Goal: Information Seeking & Learning: Learn about a topic

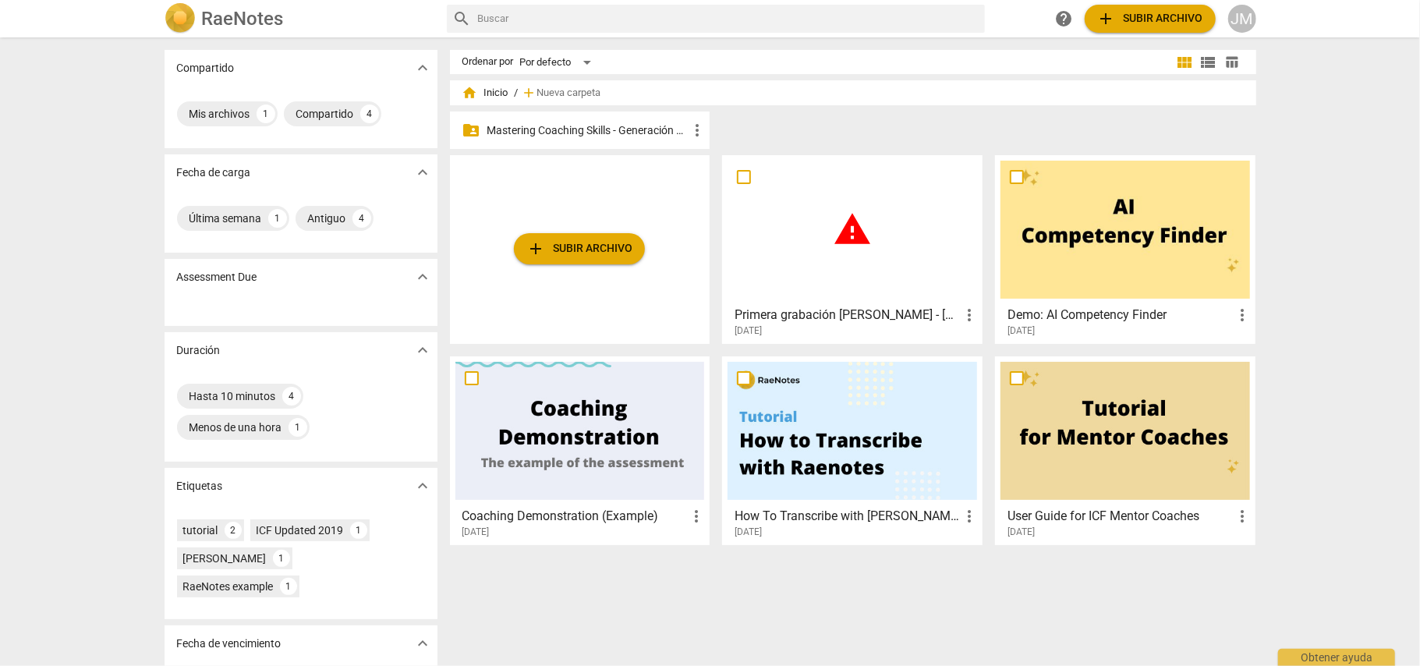
click at [603, 508] on h3 "Coaching Demonstration (Example)" at bounding box center [574, 516] width 225 height 19
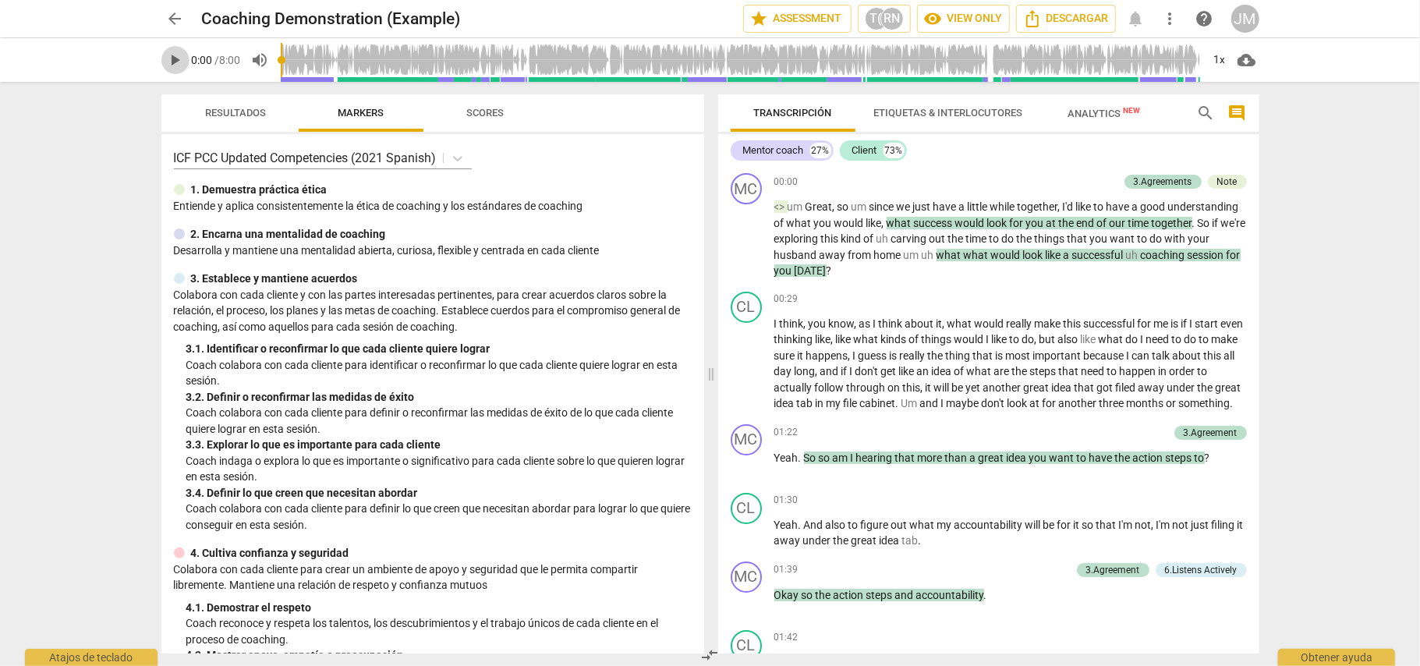
click at [172, 61] on span "play_arrow" at bounding box center [175, 60] width 19 height 19
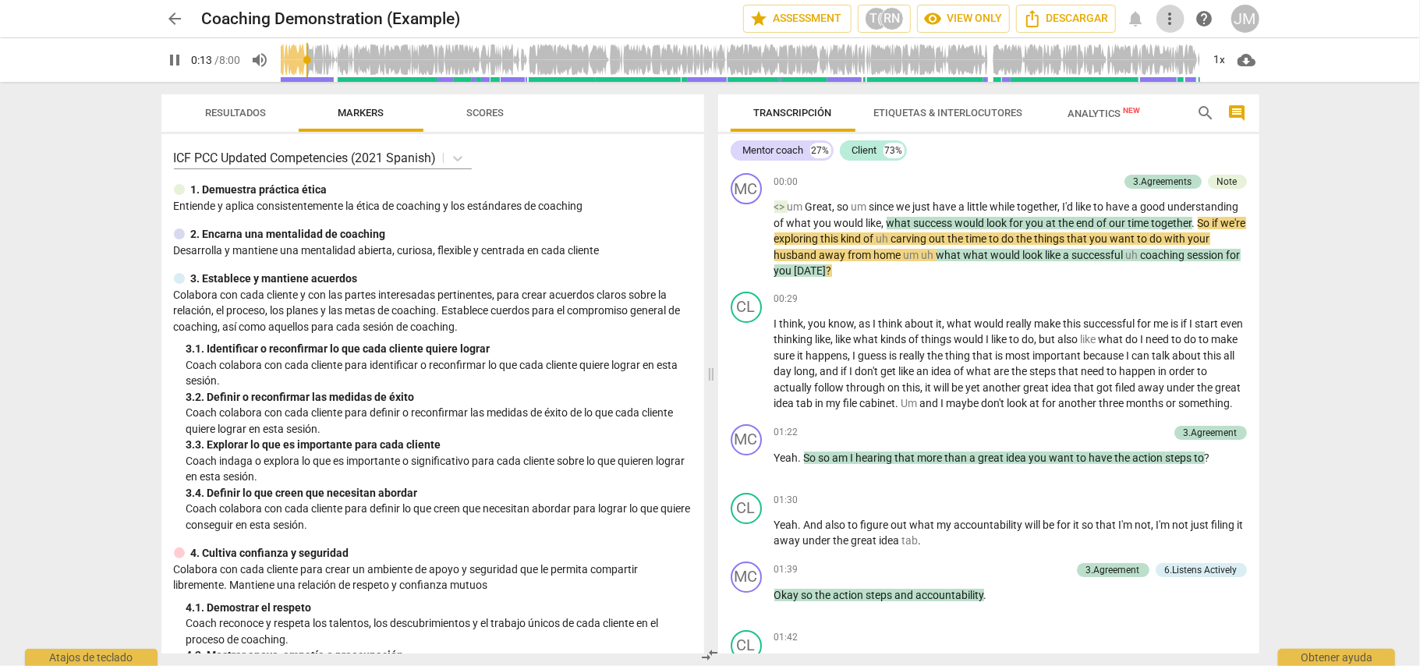
click at [1167, 14] on span "more_vert" at bounding box center [1170, 18] width 19 height 19
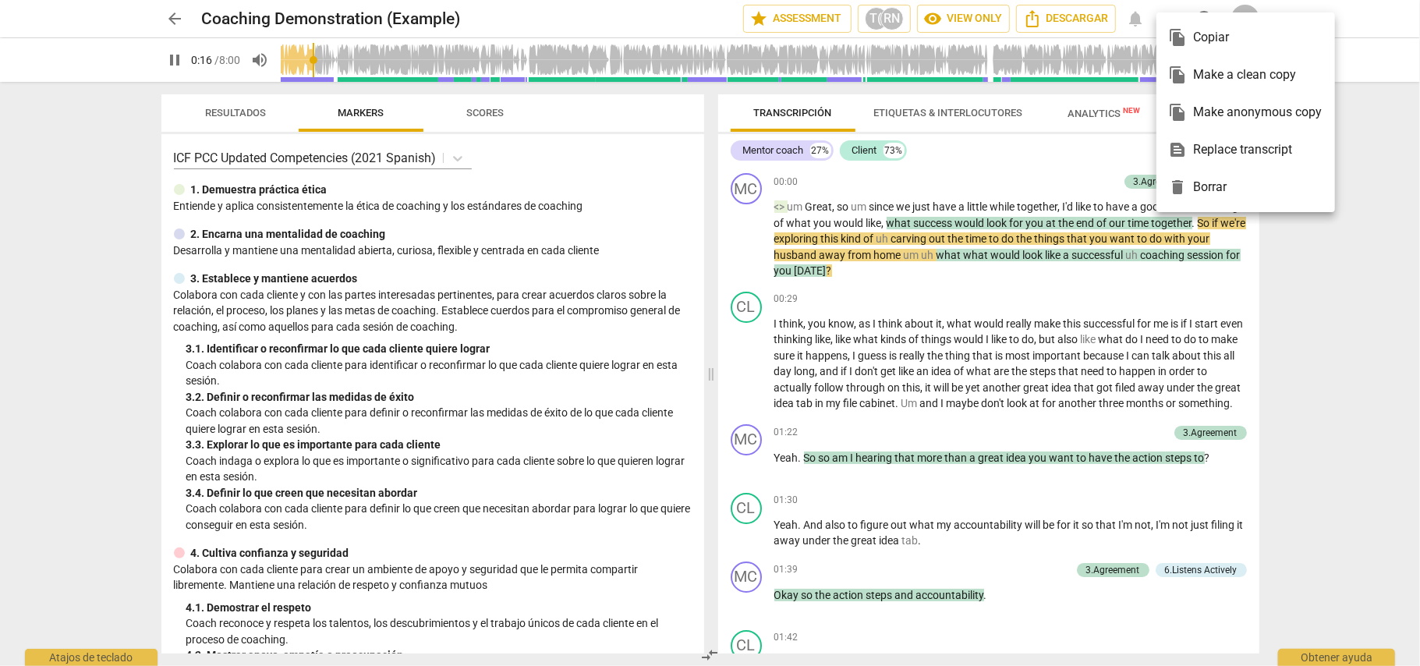
click at [1379, 7] on div at bounding box center [710, 333] width 1420 height 666
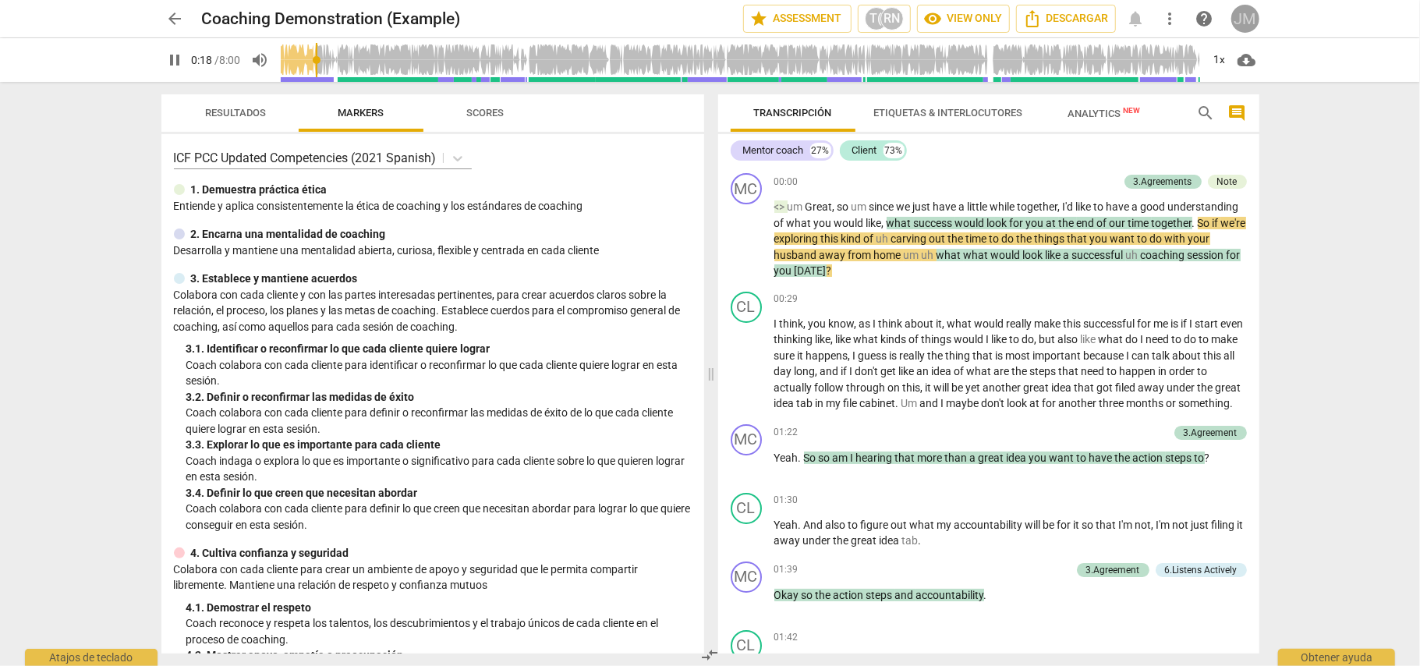
click at [1249, 12] on div "JM" at bounding box center [1245, 19] width 28 height 28
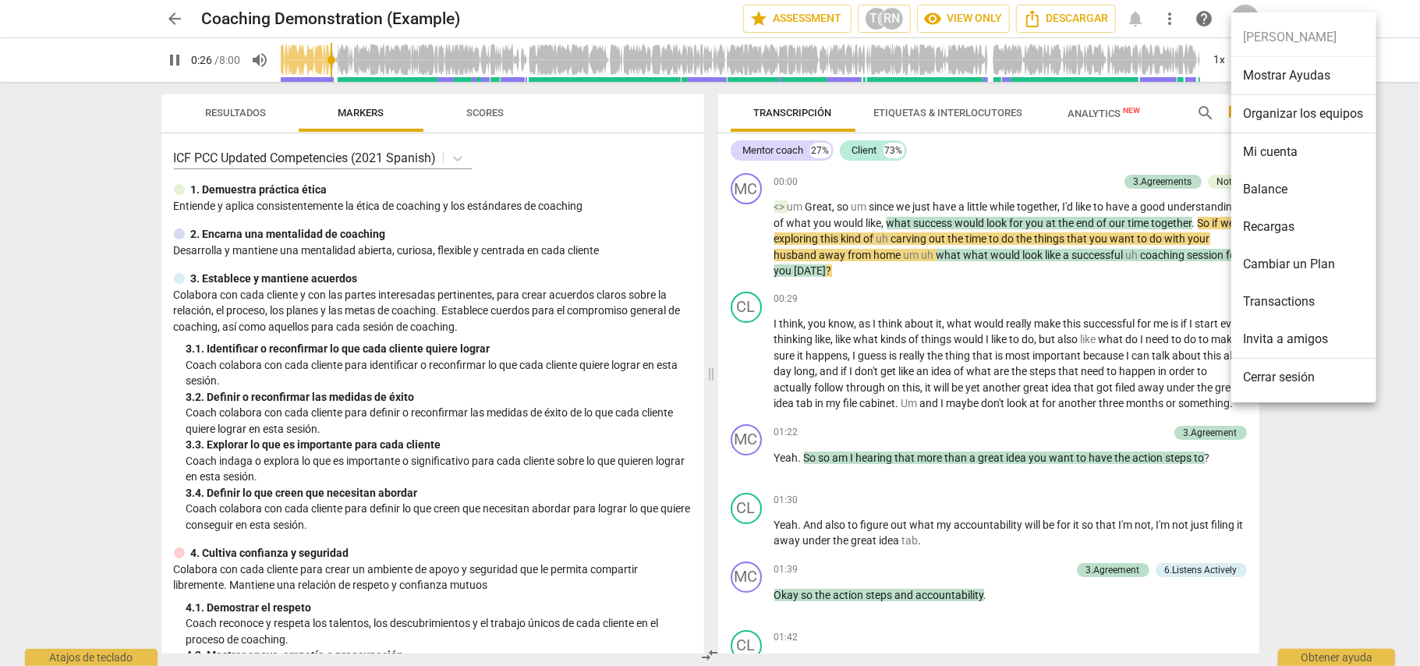
type input "26"
click at [1305, 301] on li "Transactions" at bounding box center [1303, 301] width 145 height 37
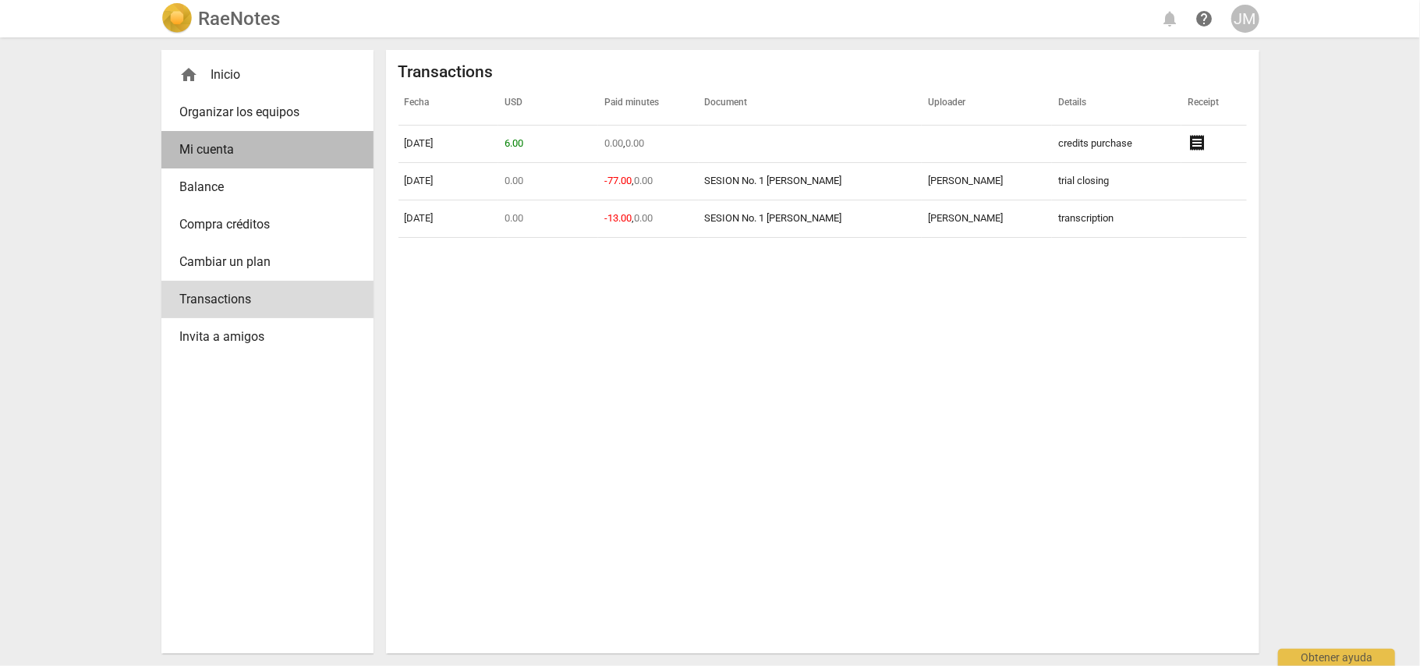
click at [236, 142] on span "Mi cuenta" at bounding box center [261, 149] width 162 height 19
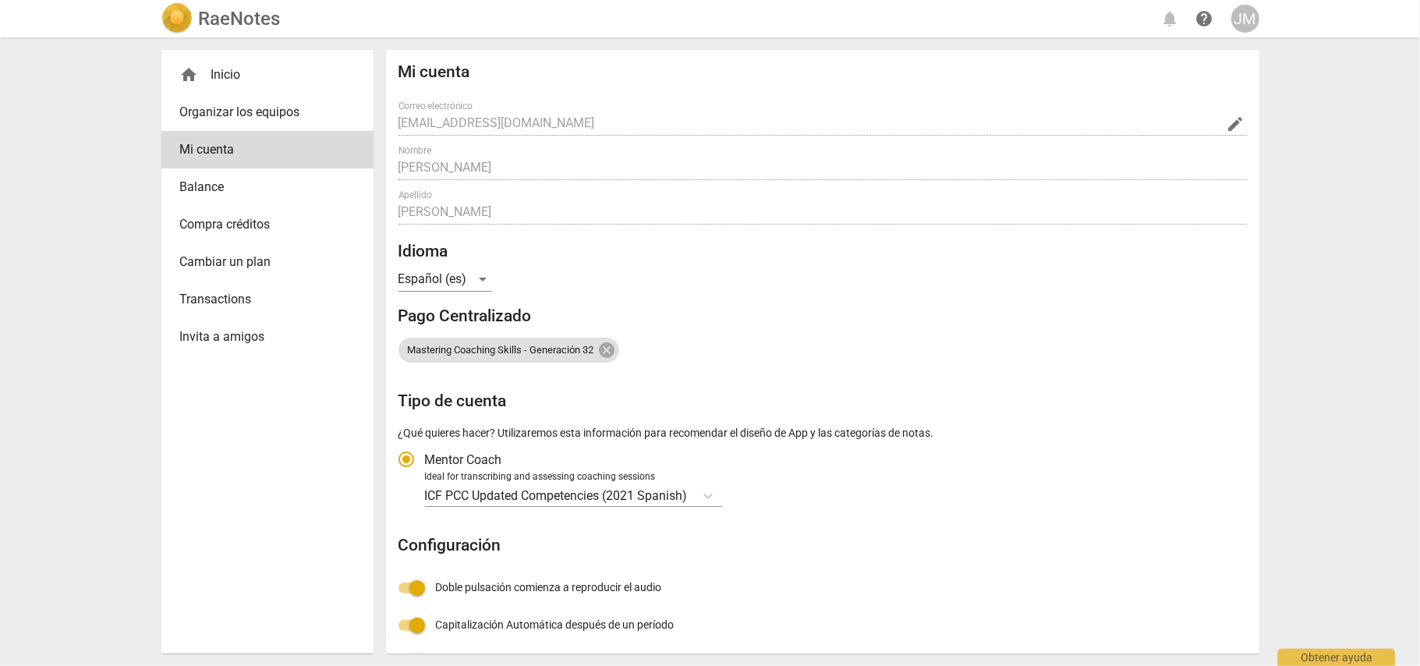
radio input "false"
drag, startPoint x: 1252, startPoint y: 232, endPoint x: 1252, endPoint y: 301, distance: 68.6
click at [1252, 301] on div "Mi cuenta Correo electrónico liliamontoyaruiz@gmail.com edit Nombre Johana Apel…" at bounding box center [822, 352] width 873 height 604
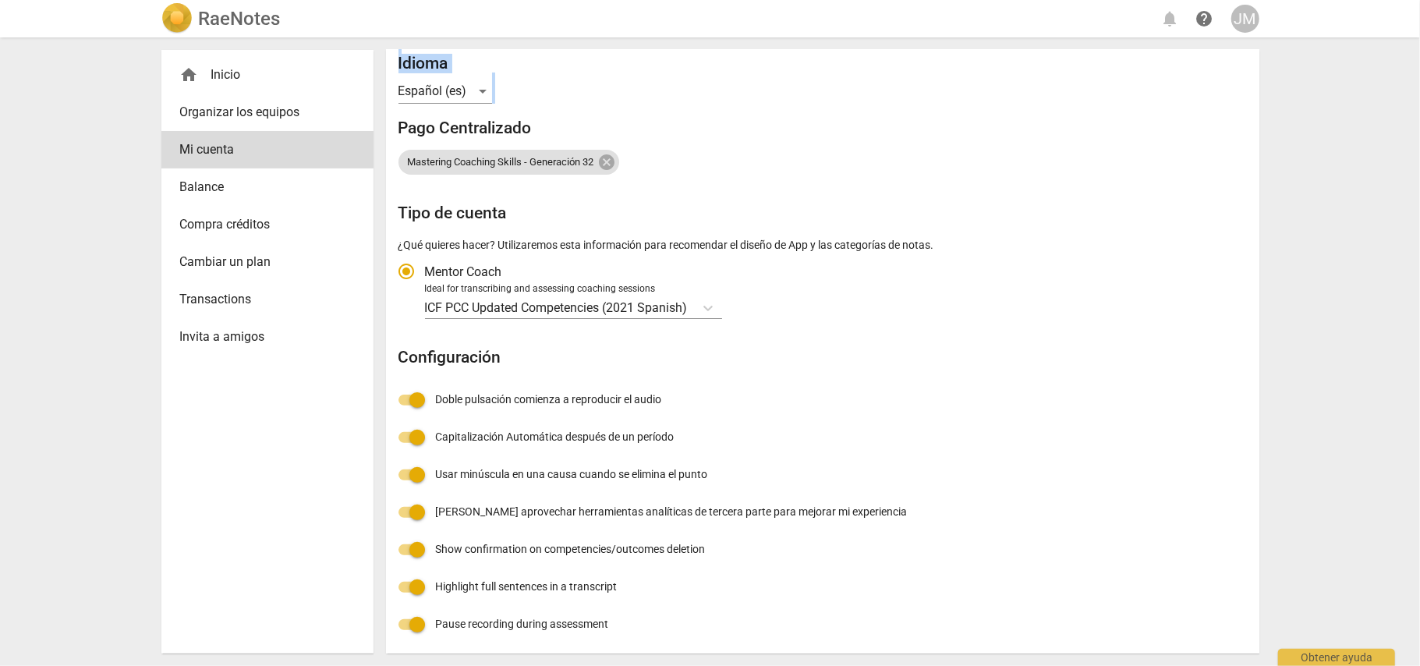
scroll to position [189, 0]
click at [1245, 23] on div "JM" at bounding box center [1245, 19] width 28 height 28
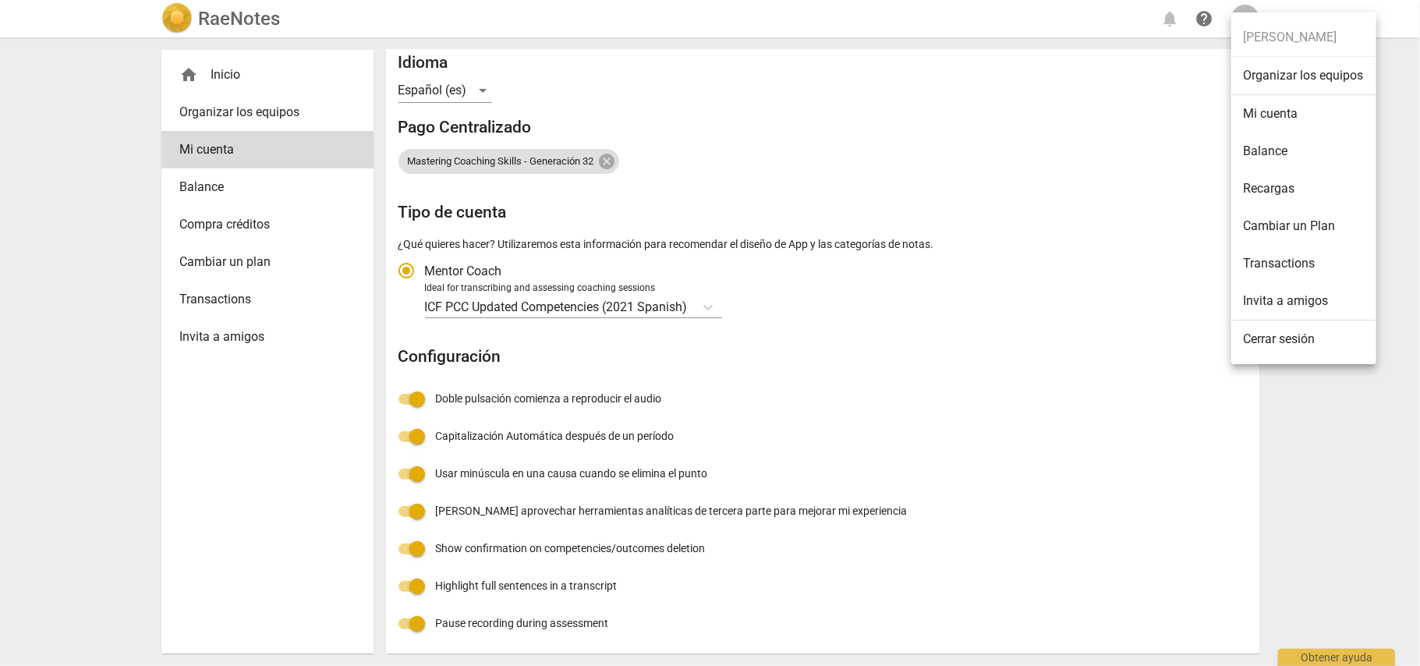
click at [899, 85] on div at bounding box center [710, 333] width 1420 height 666
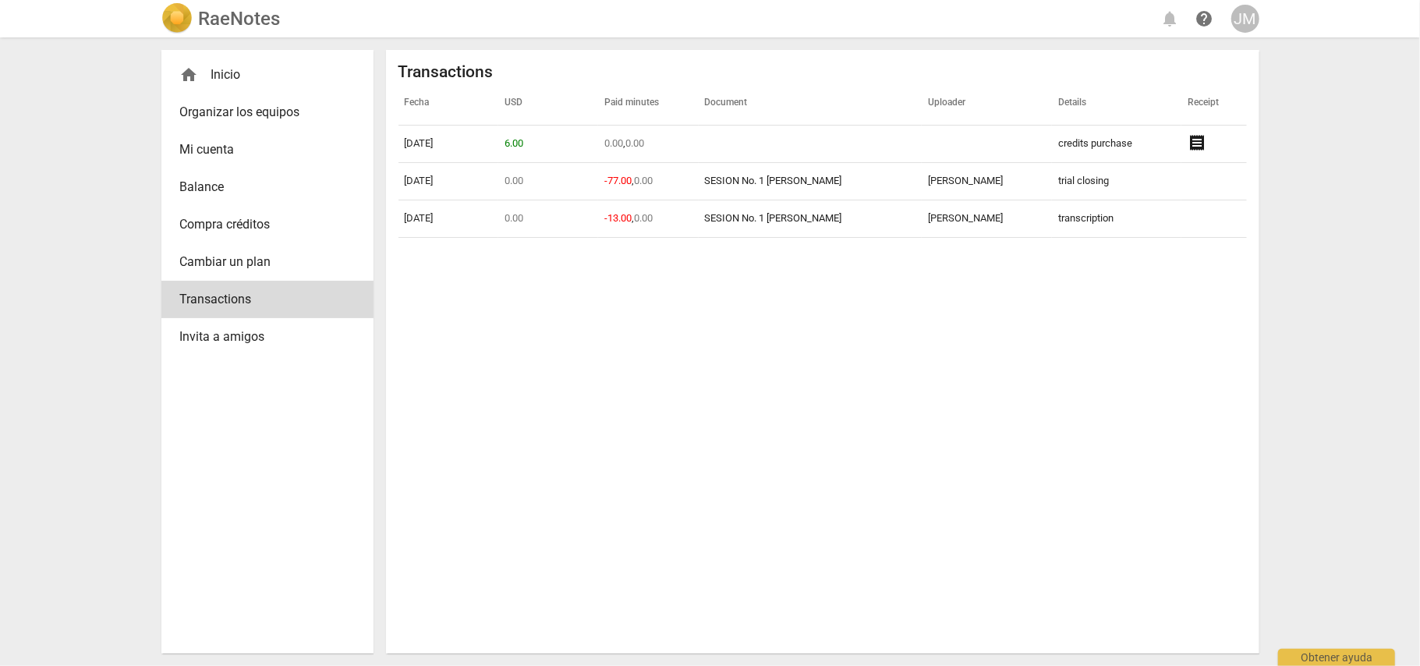
click at [250, 111] on span "Organizar los equipos" at bounding box center [261, 112] width 162 height 19
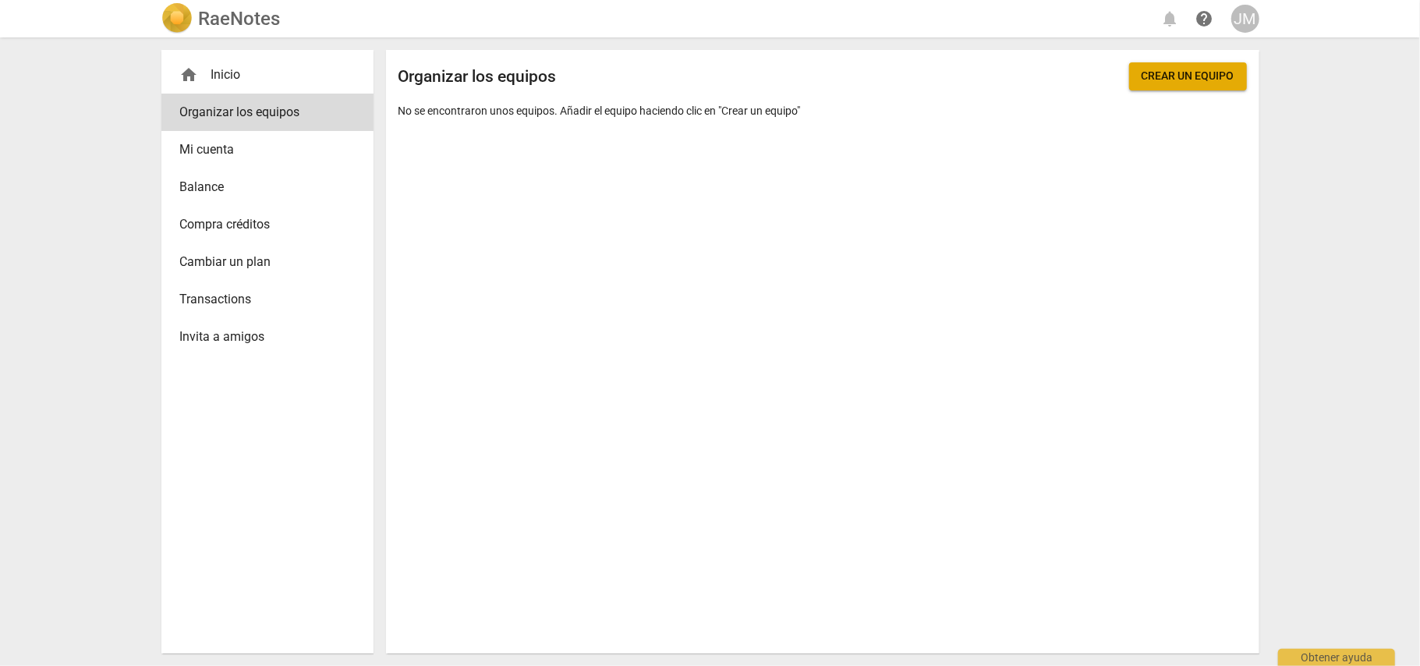
click at [250, 154] on span "Mi cuenta" at bounding box center [261, 149] width 162 height 19
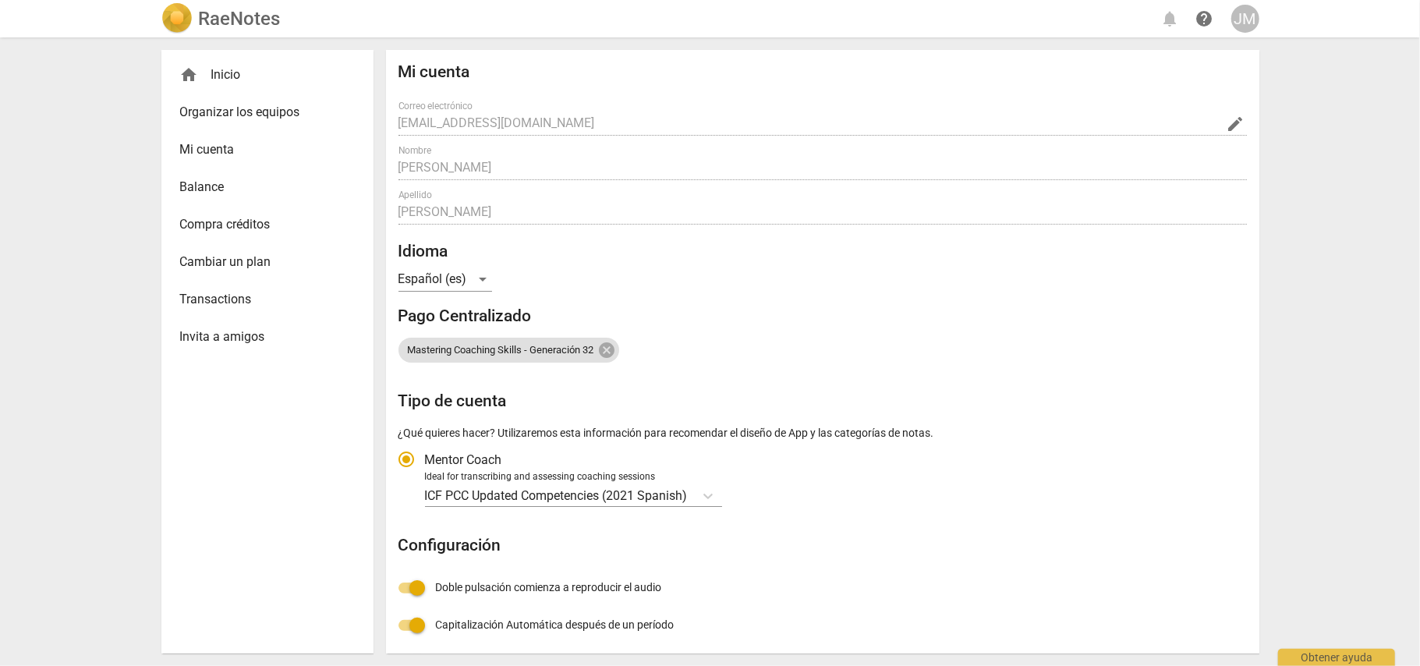
radio input "false"
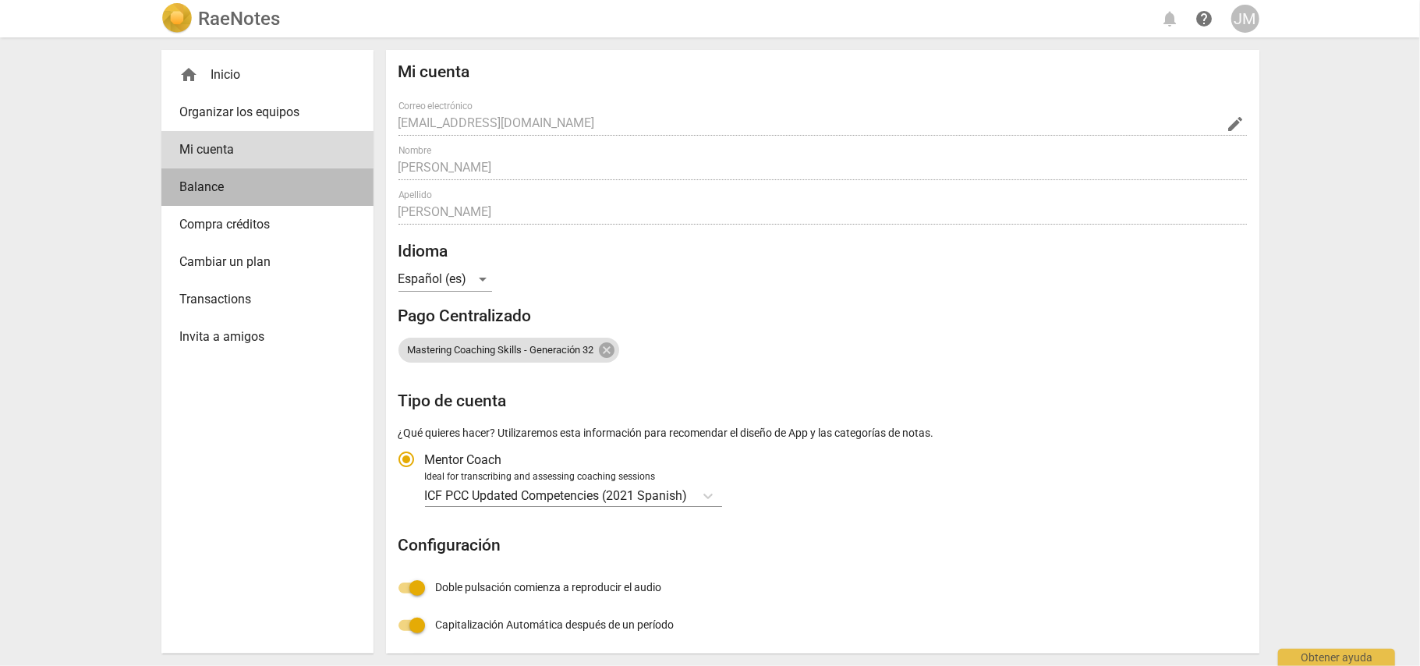
click at [244, 192] on span "Balance" at bounding box center [261, 187] width 162 height 19
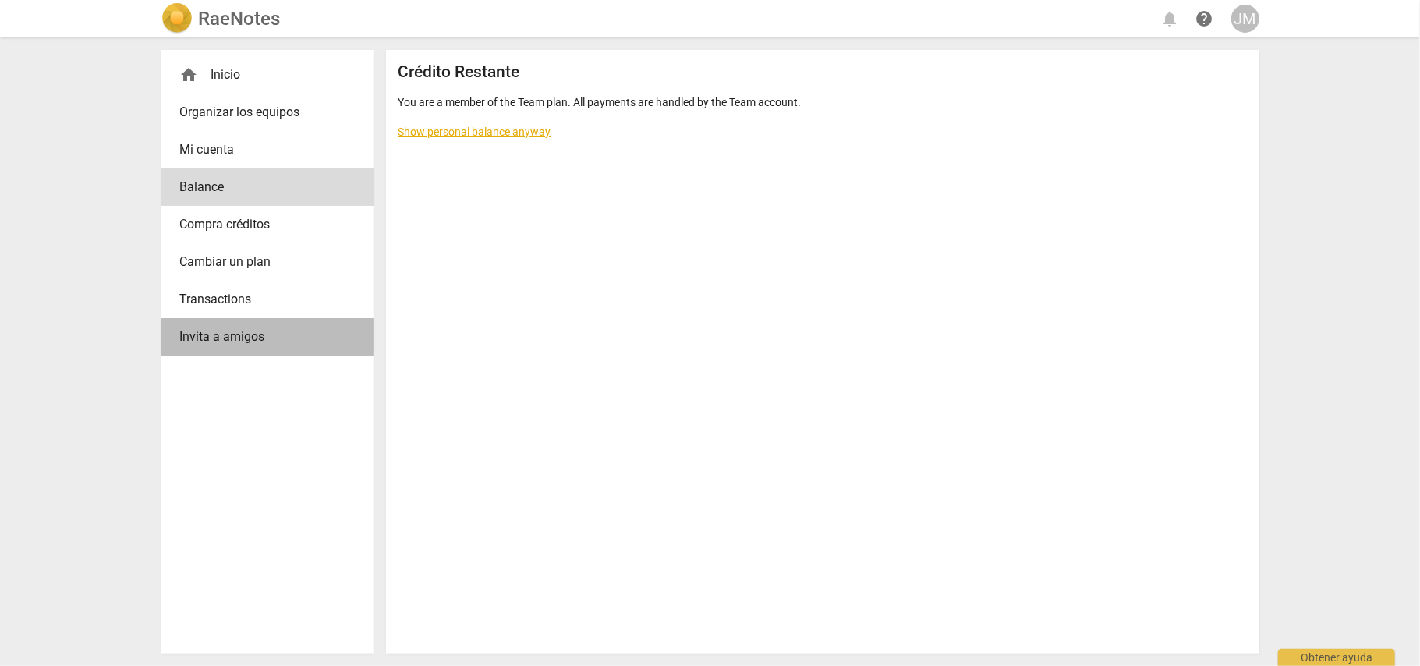
click at [260, 331] on span "Invita a amigos" at bounding box center [261, 337] width 162 height 19
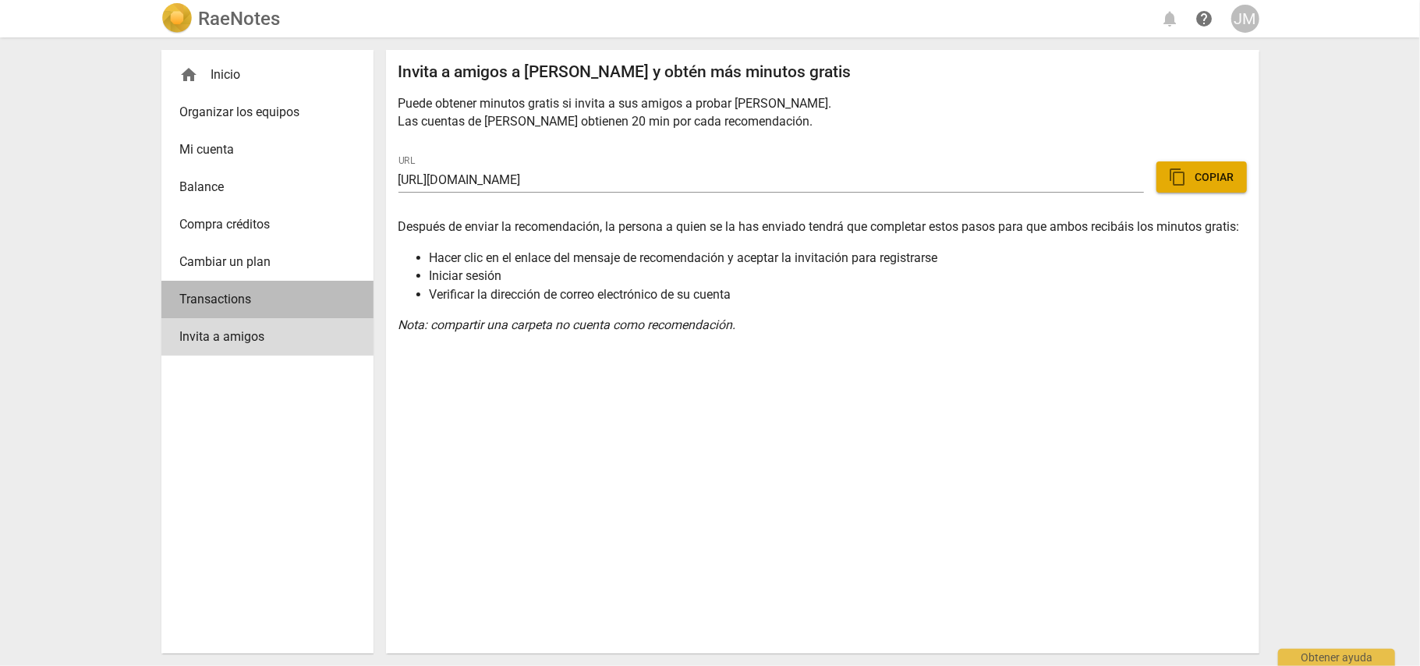
click at [247, 304] on span "Transactions" at bounding box center [261, 299] width 162 height 19
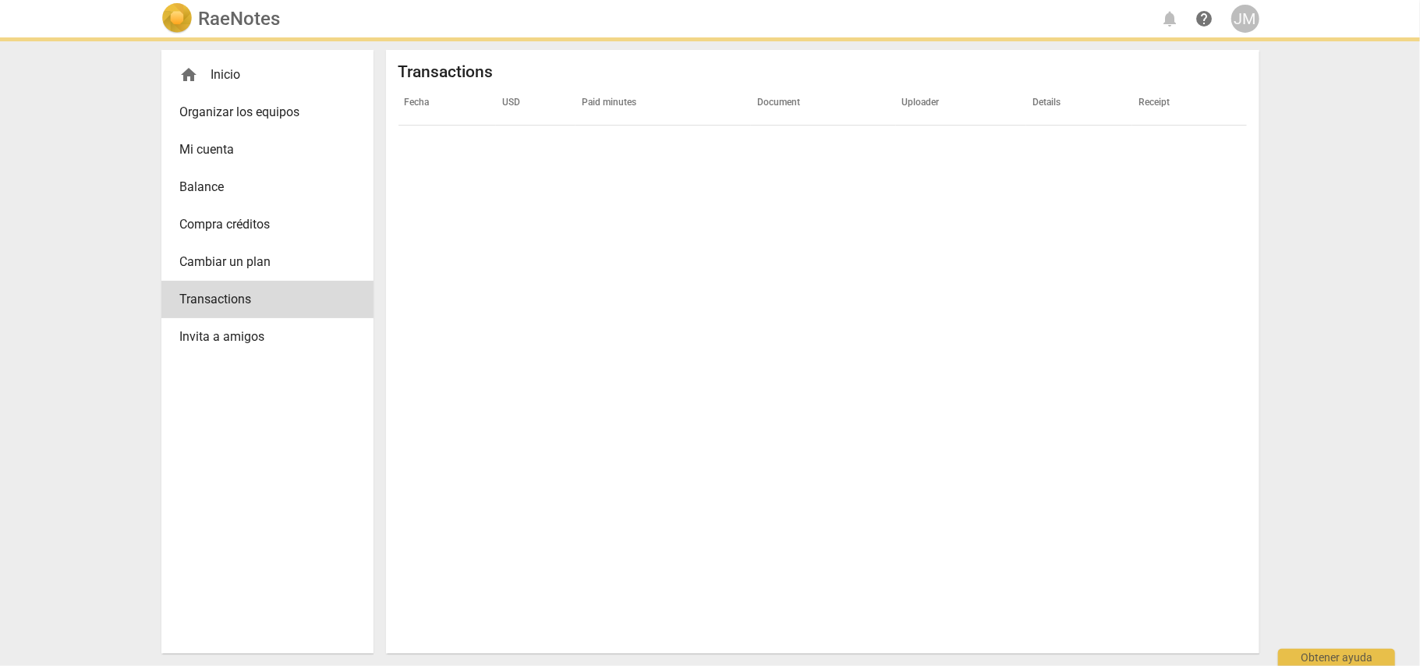
click at [257, 266] on span "Cambiar un plan" at bounding box center [261, 262] width 162 height 19
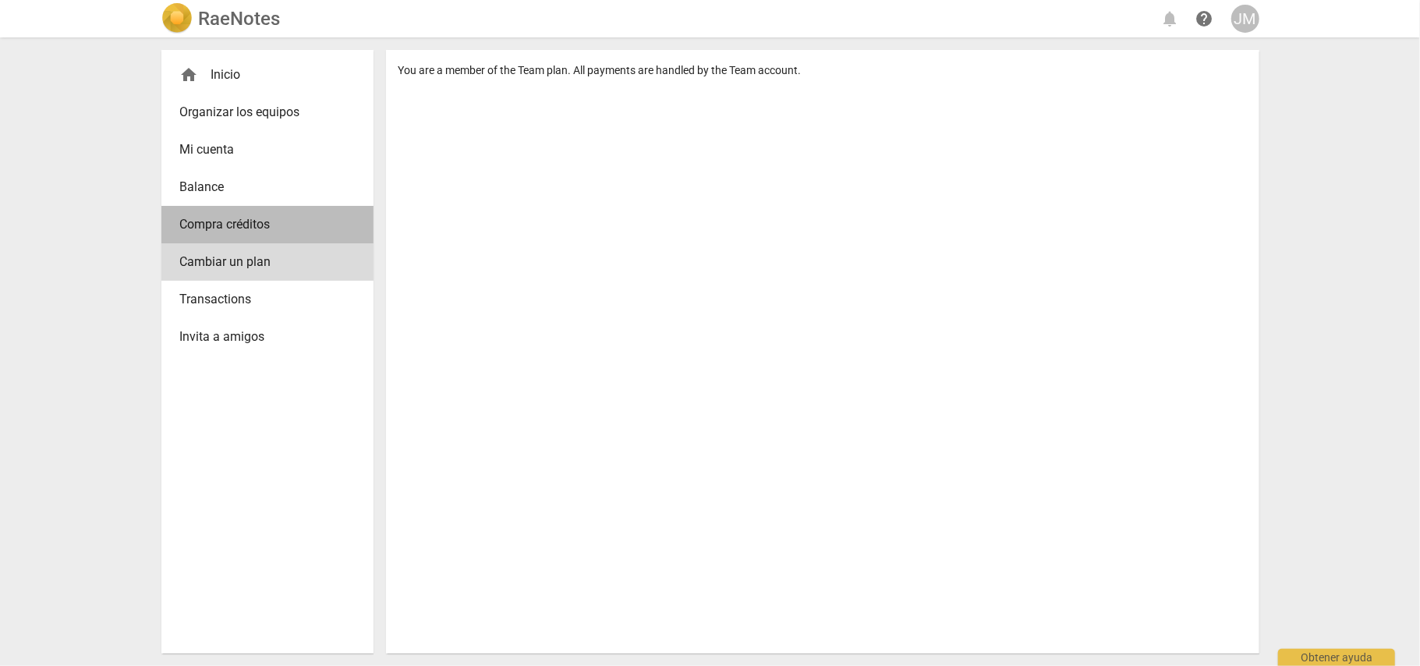
click at [257, 232] on span "Compra créditos" at bounding box center [261, 224] width 162 height 19
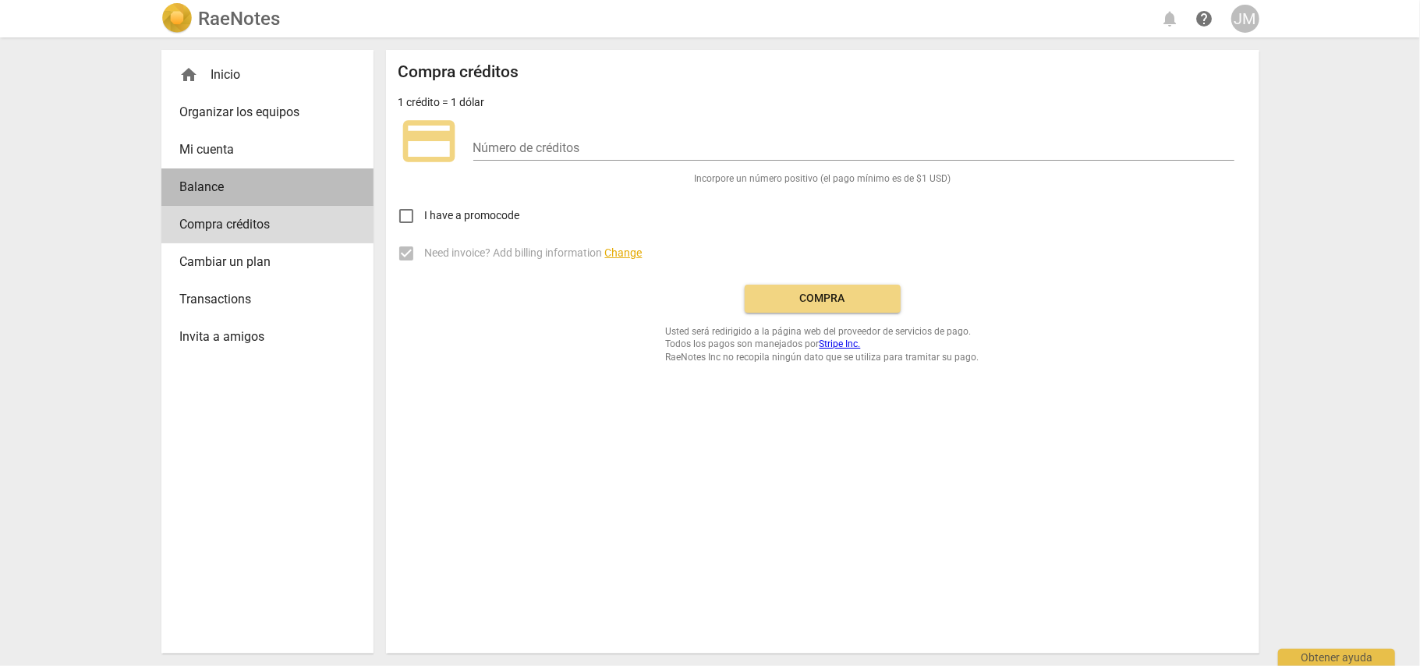
click at [234, 181] on span "Balance" at bounding box center [261, 187] width 162 height 19
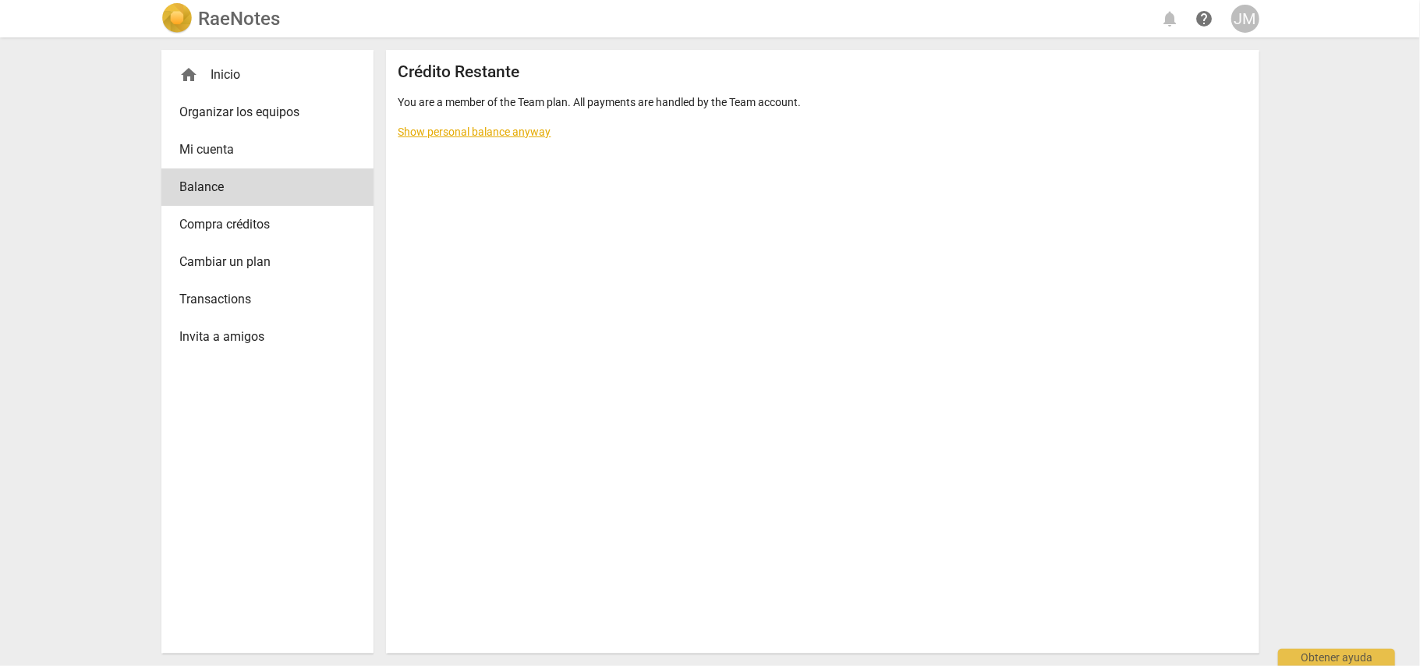
click at [1238, 23] on div "JM" at bounding box center [1245, 19] width 28 height 28
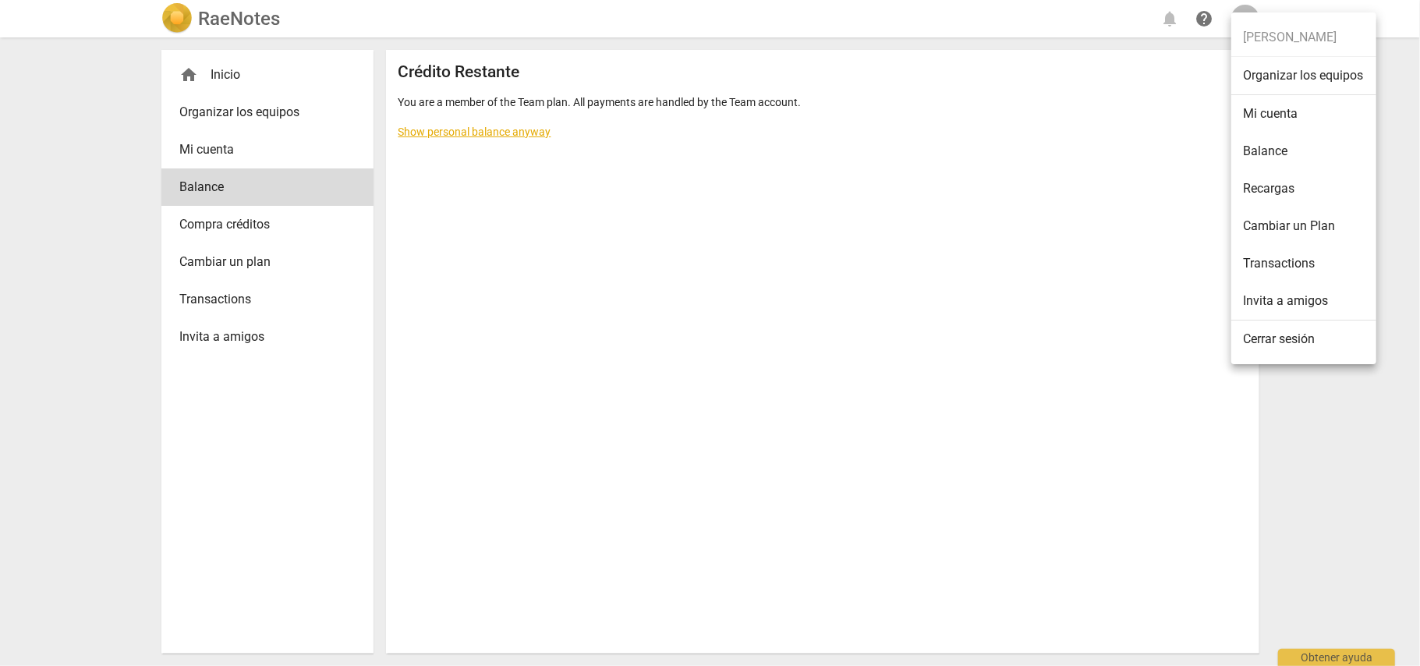
click at [1254, 26] on ul "Johana Montoya Organizar los equipos Mi cuenta Balance Recargas Cambiar un Plan…" at bounding box center [1303, 188] width 145 height 352
click at [1202, 22] on div at bounding box center [710, 333] width 1420 height 666
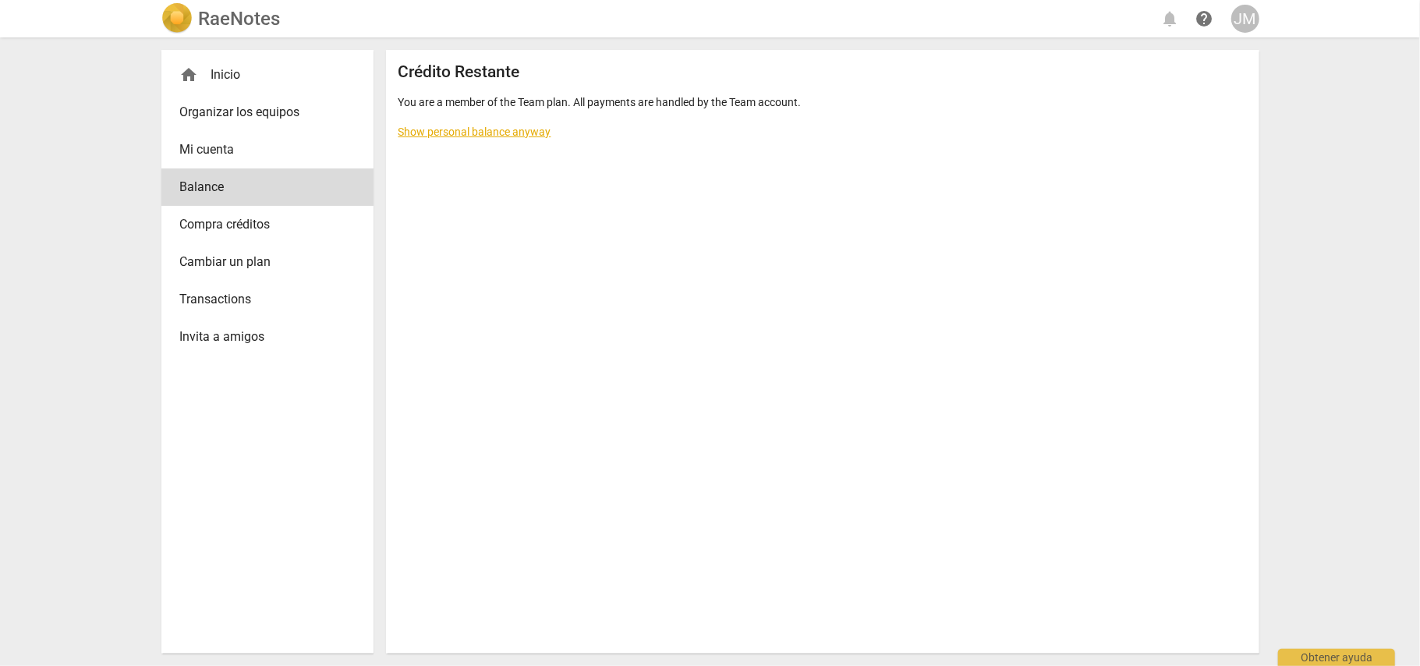
click at [1178, 16] on div "RaeNotes notifications help JM" at bounding box center [710, 18] width 1098 height 31
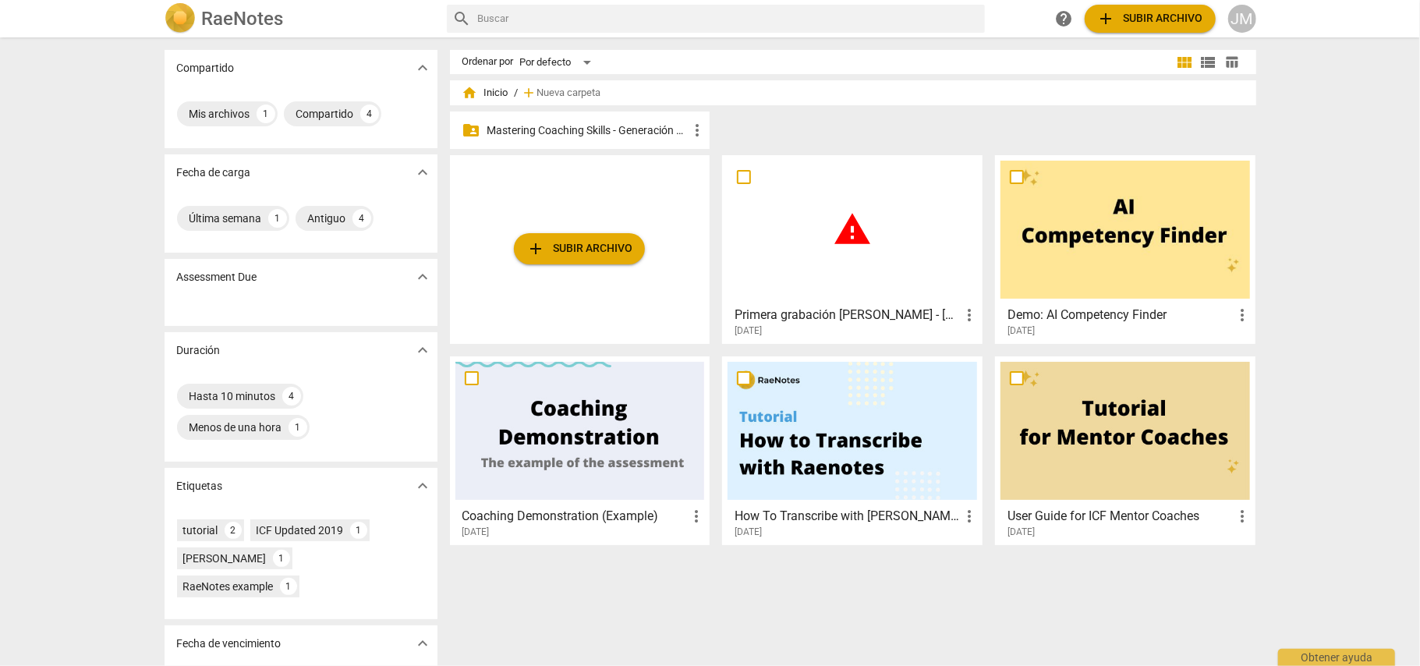
click at [587, 125] on p "Mastering Coaching Skills - Generación 32" at bounding box center [587, 130] width 201 height 16
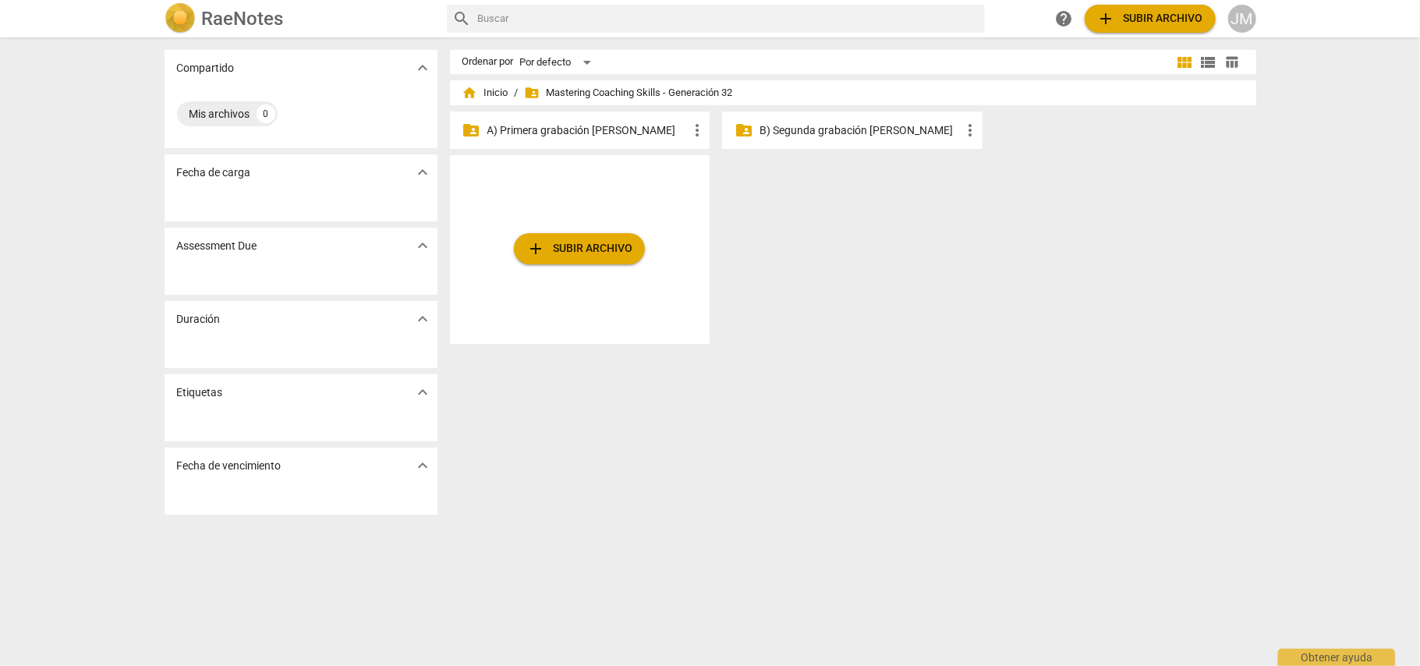
click at [584, 126] on p "A) Primera grabación [PERSON_NAME]" at bounding box center [587, 130] width 201 height 16
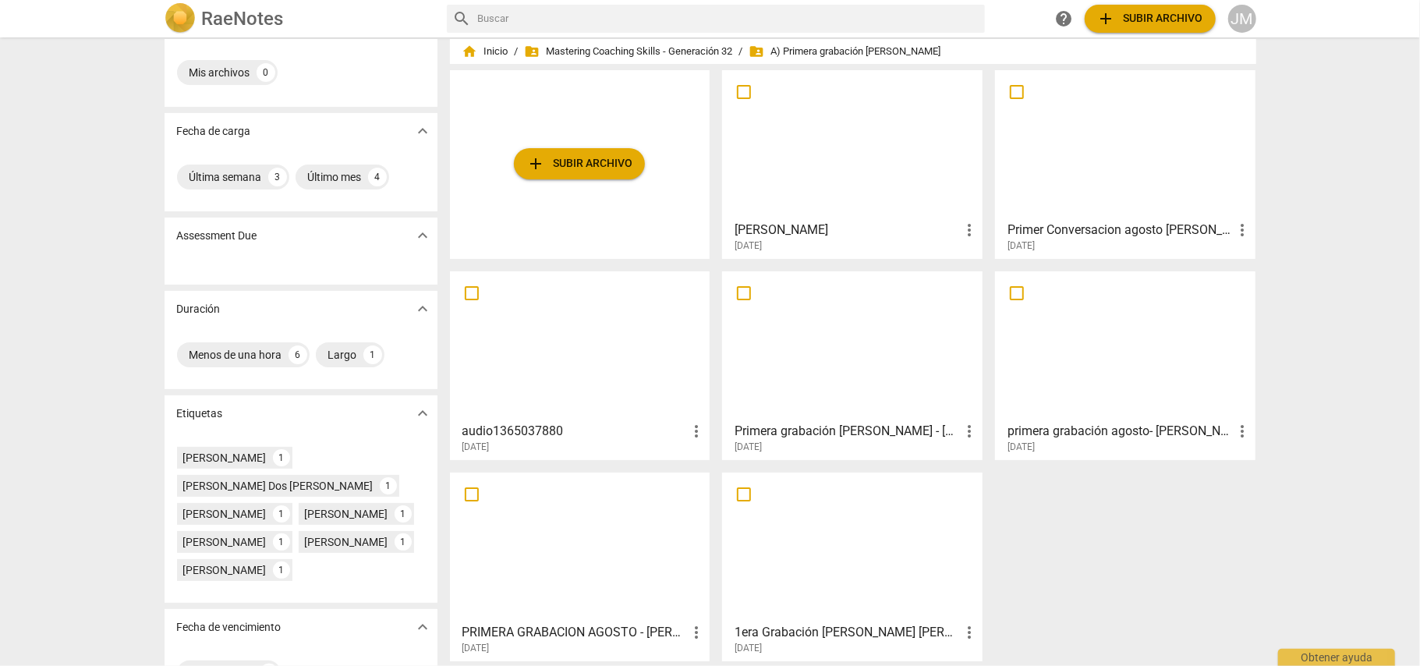
scroll to position [60, 0]
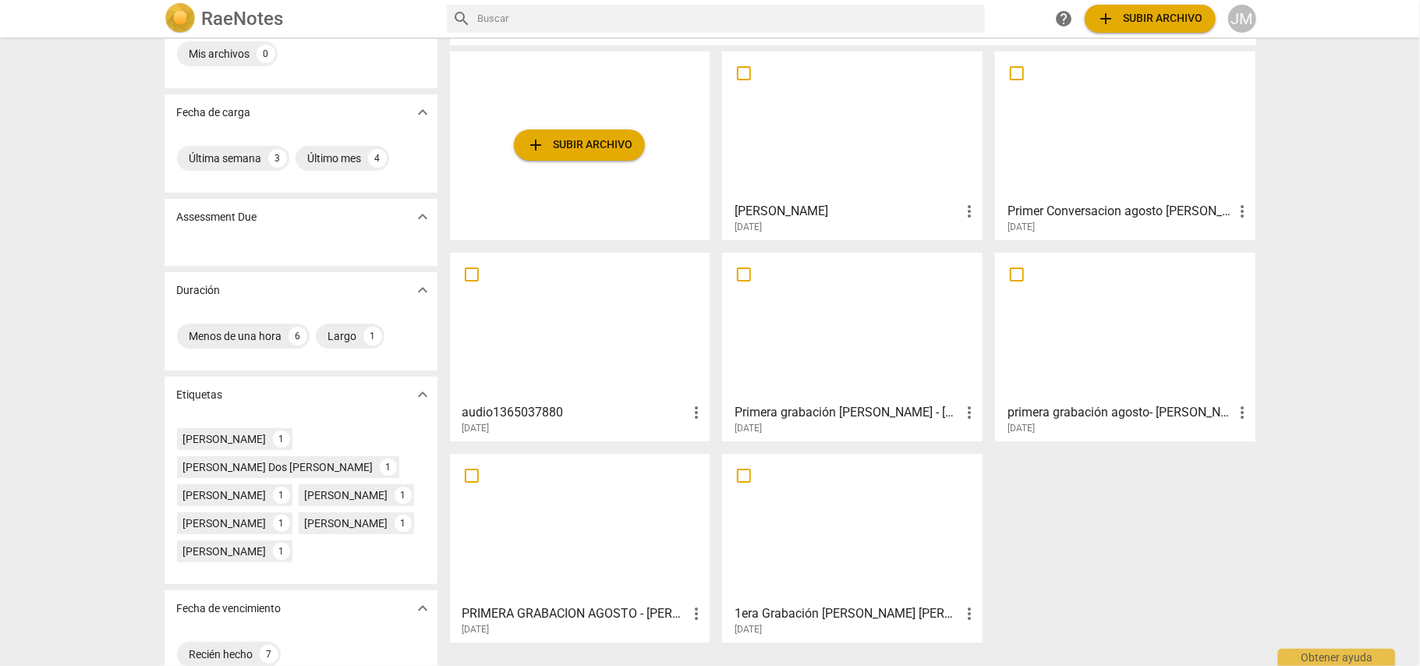
click at [863, 403] on h3 "Primera grabación [PERSON_NAME] - [PERSON_NAME]" at bounding box center [847, 412] width 225 height 19
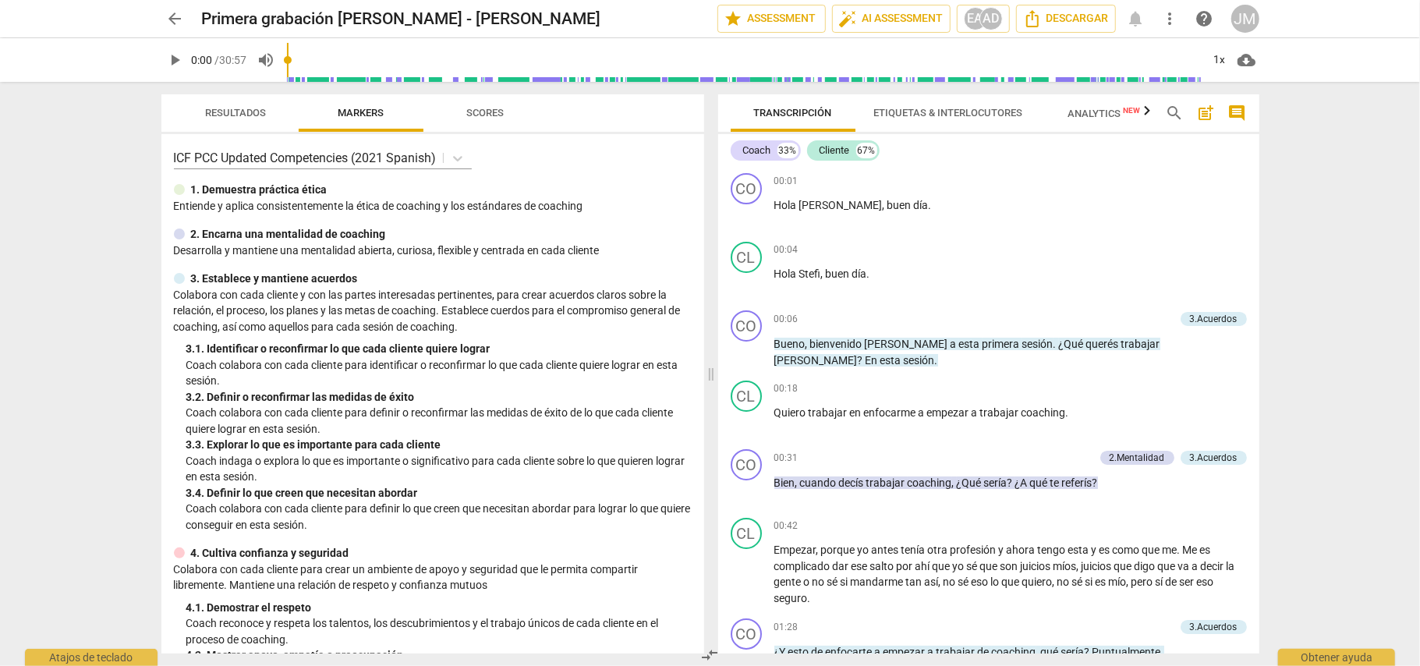
click at [167, 51] on span "play_arrow" at bounding box center [175, 60] width 19 height 19
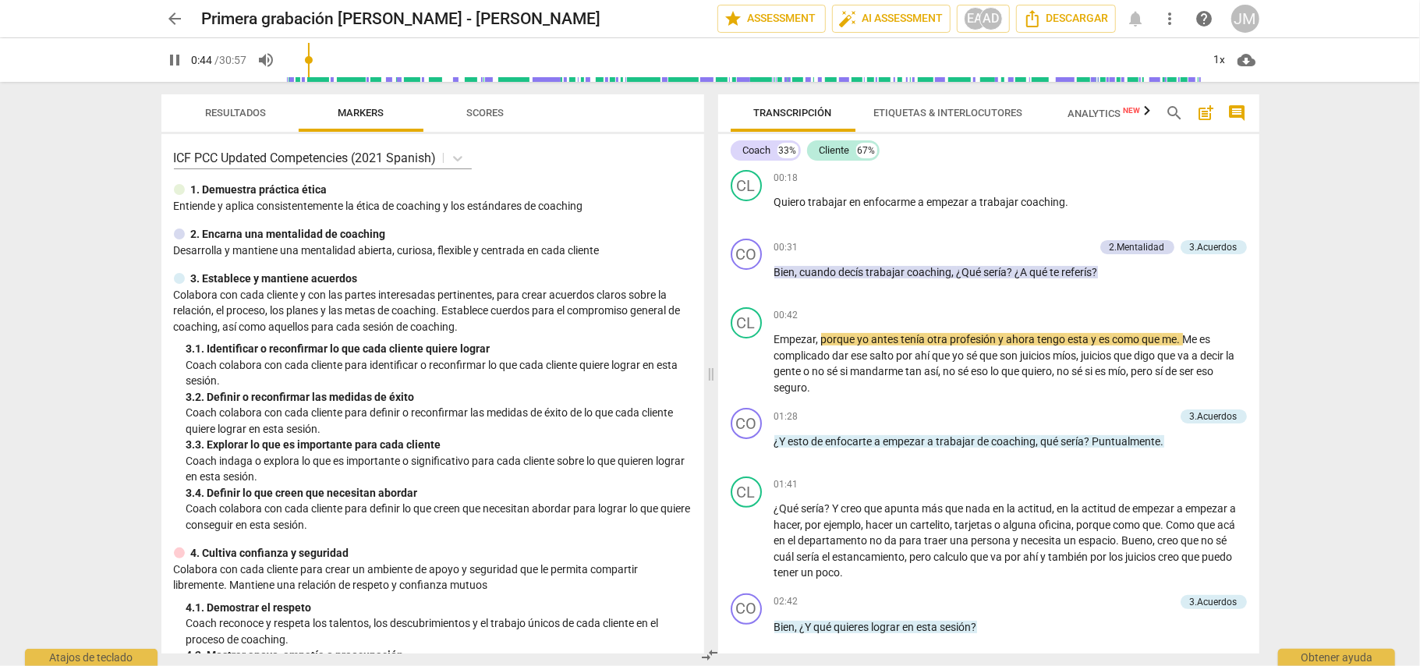
scroll to position [312, 0]
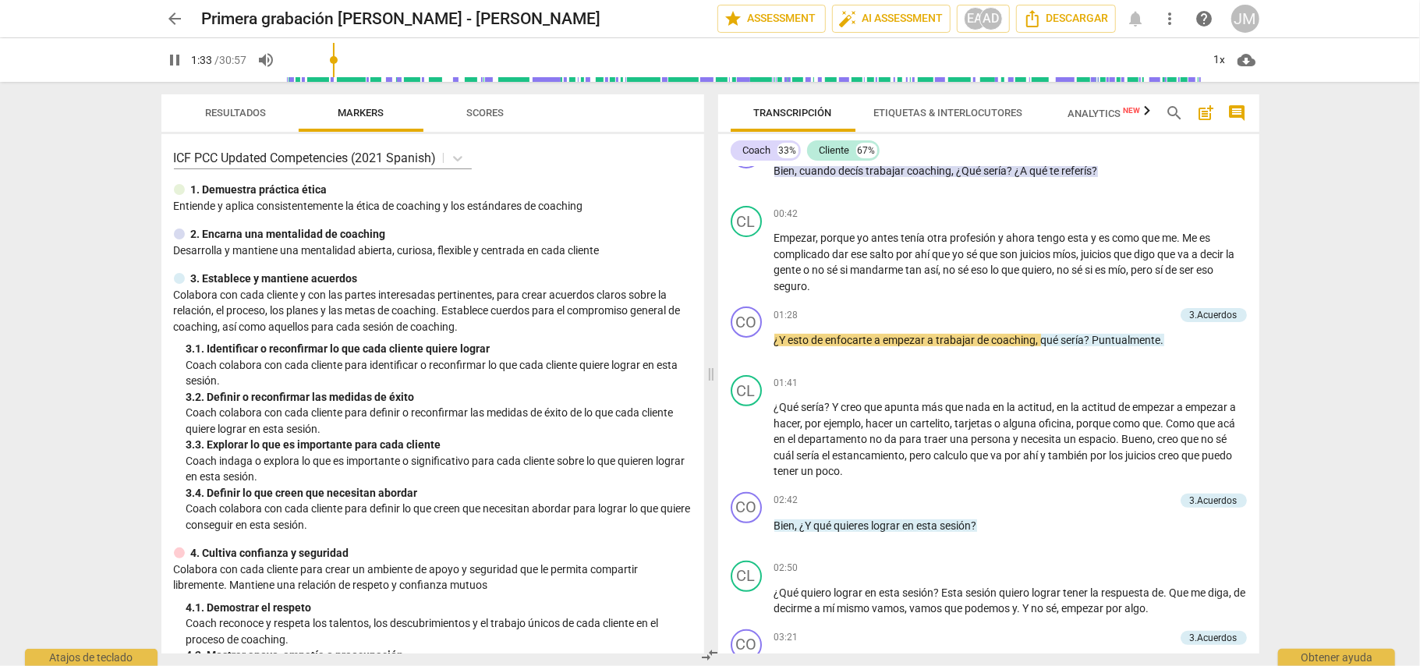
click at [176, 55] on span "pause" at bounding box center [175, 60] width 19 height 19
type input "94"
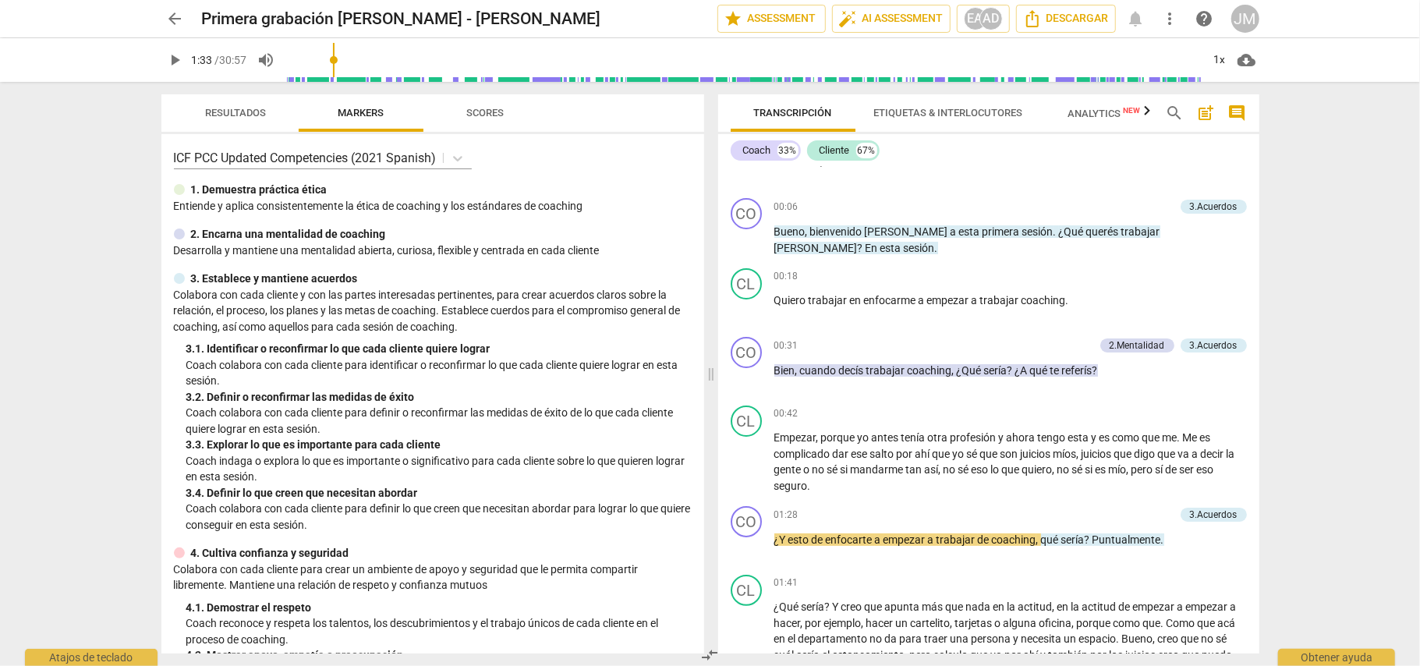
scroll to position [0, 0]
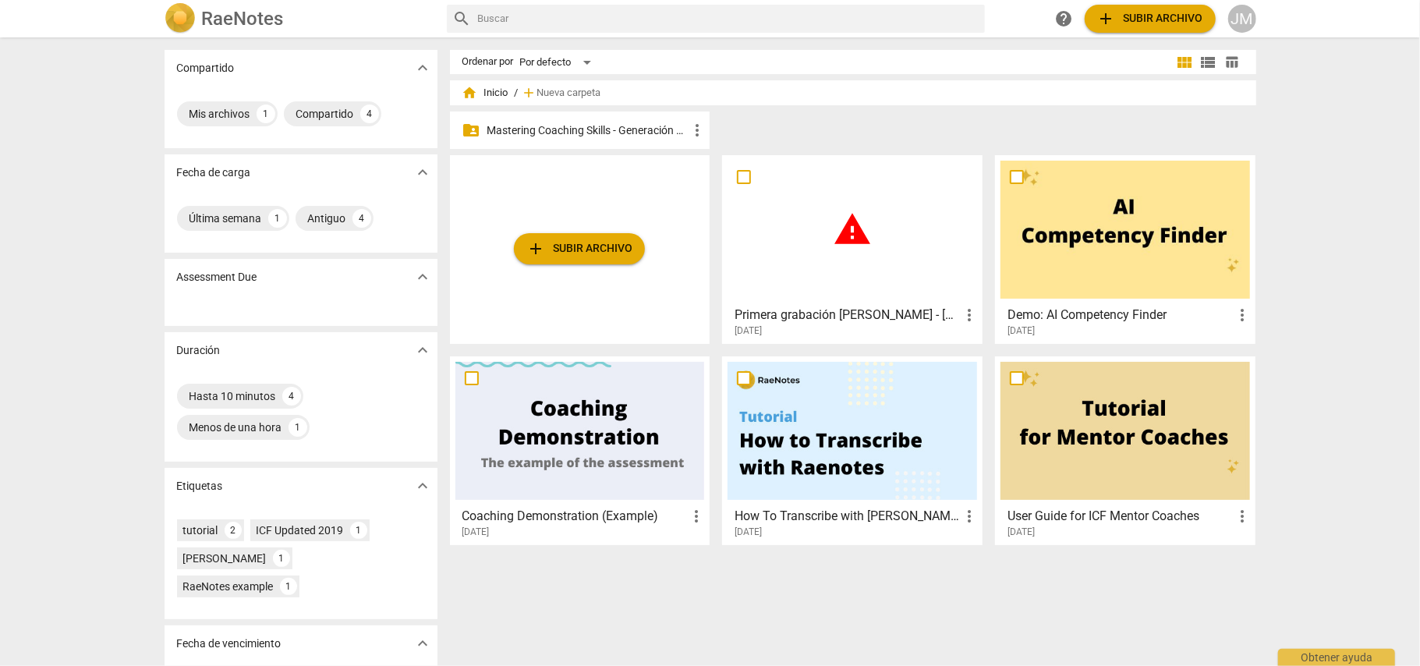
click at [572, 126] on p "Mastering Coaching Skills - Generación 32" at bounding box center [587, 130] width 201 height 16
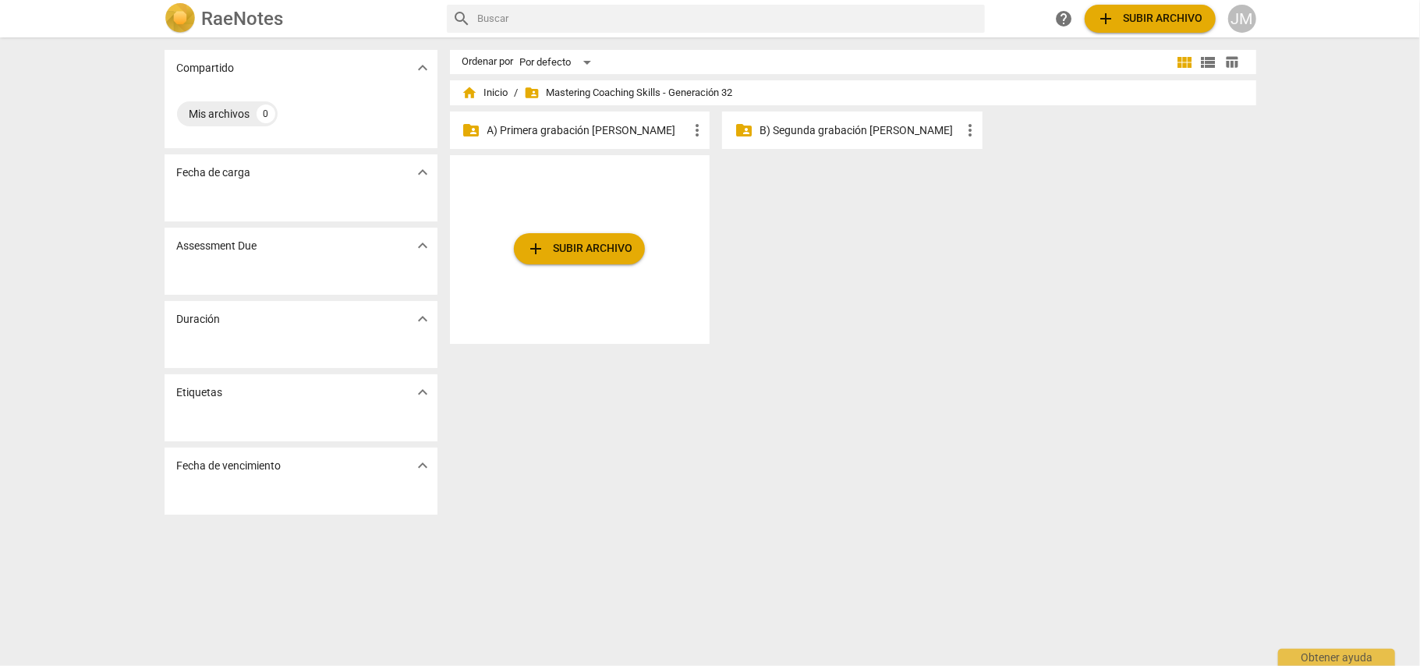
click at [578, 126] on p "A) Primera grabación [PERSON_NAME]" at bounding box center [587, 130] width 201 height 16
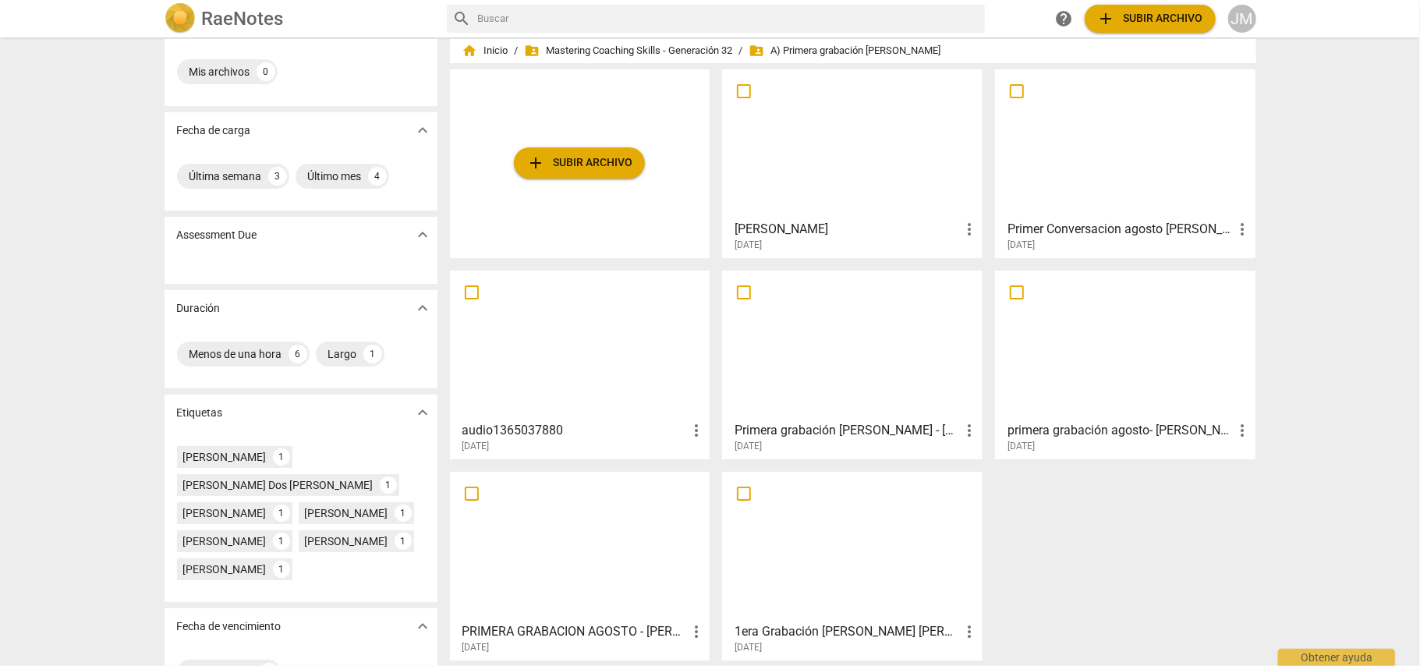
scroll to position [60, 0]
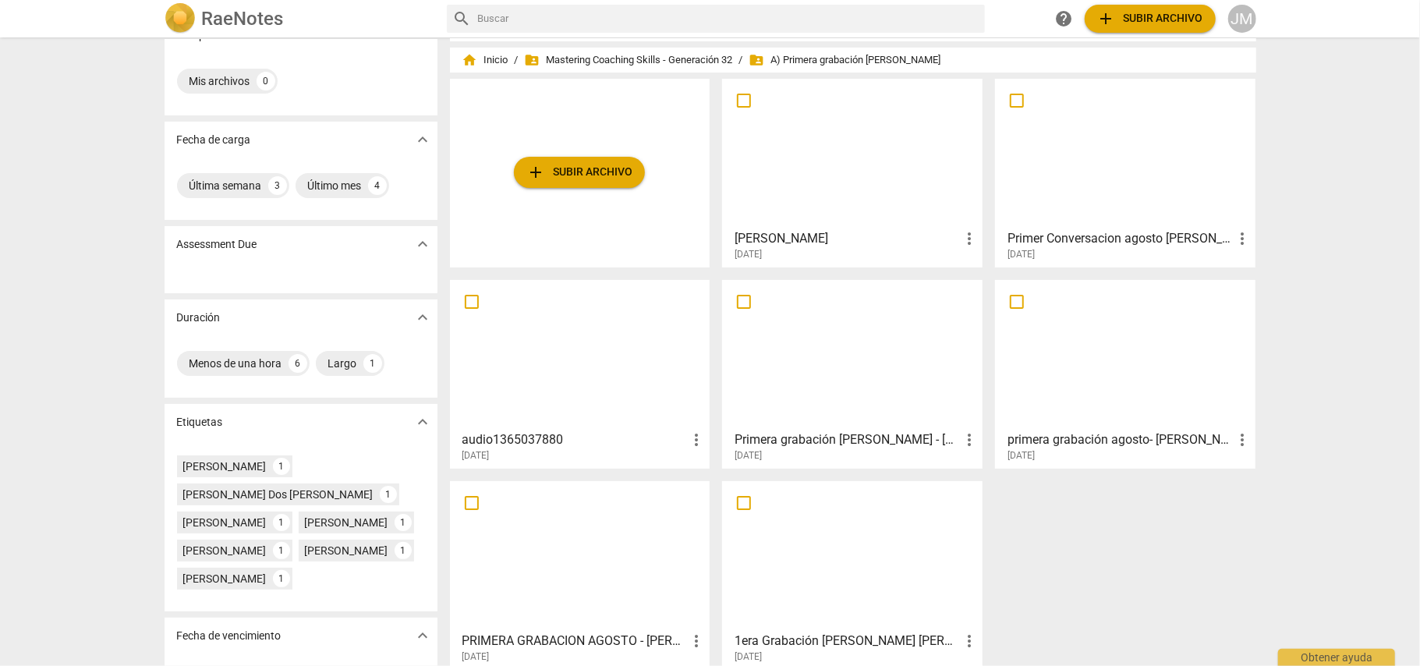
scroll to position [60, 0]
